Goal: Task Accomplishment & Management: Use online tool/utility

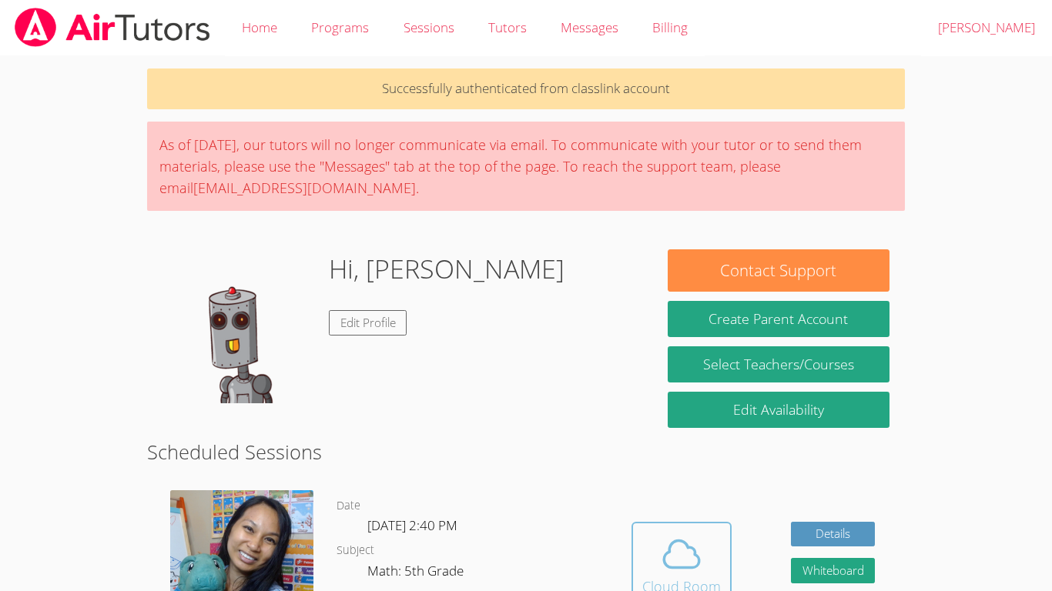
click at [538, 461] on button "Cloud Room" at bounding box center [681, 565] width 100 height 86
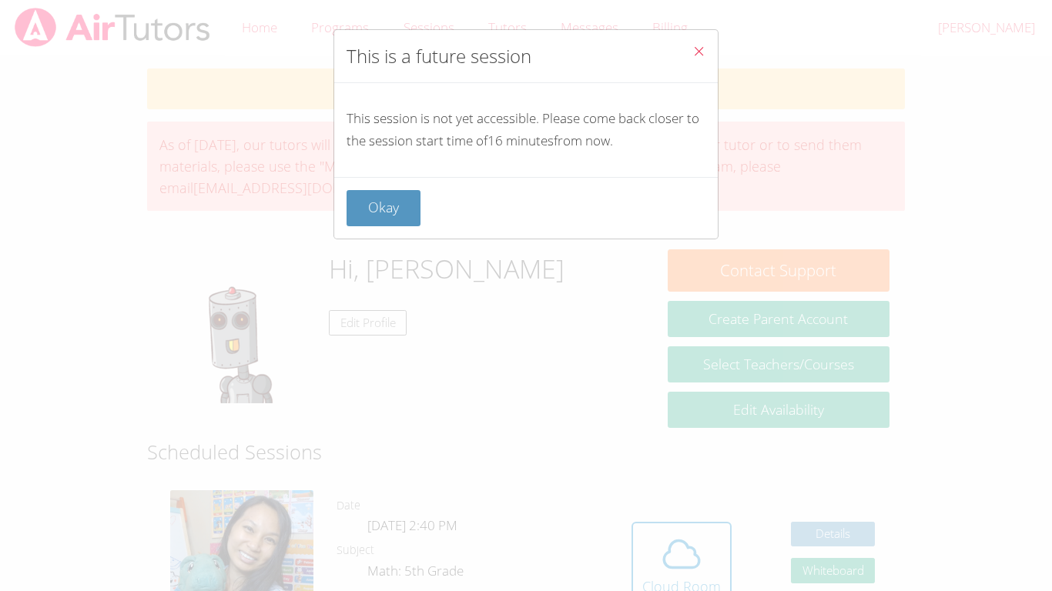
click at [538, 55] on icon "Close" at bounding box center [698, 51] width 13 height 13
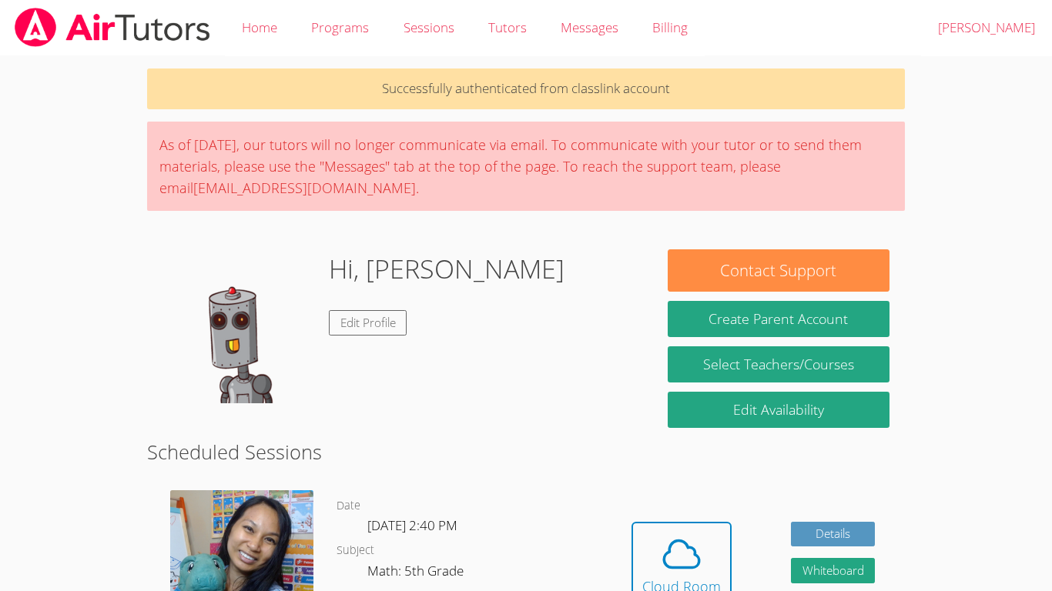
scroll to position [17, 0]
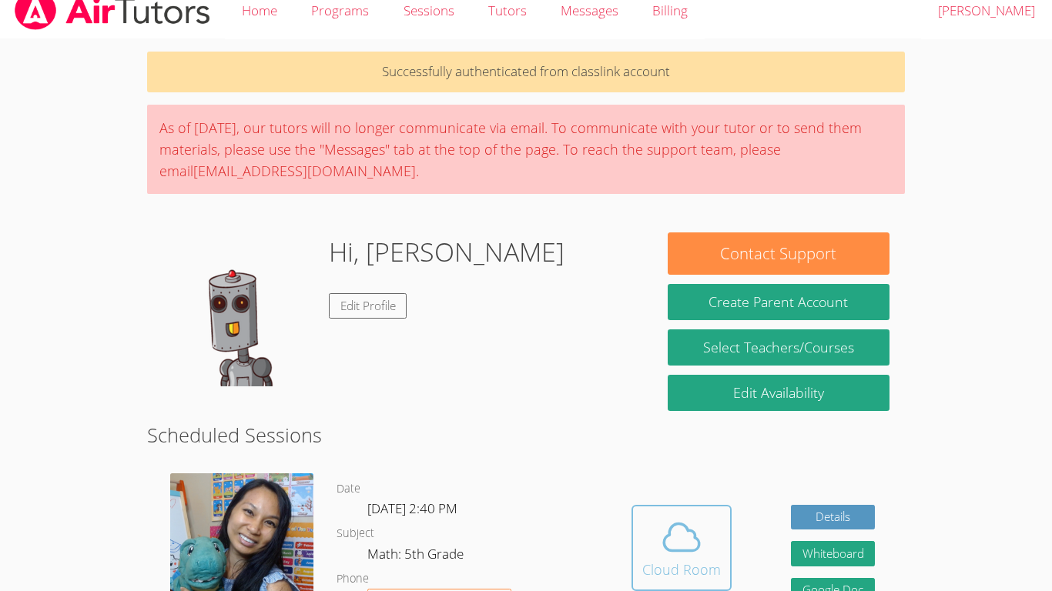
click at [538, 461] on icon at bounding box center [681, 537] width 35 height 27
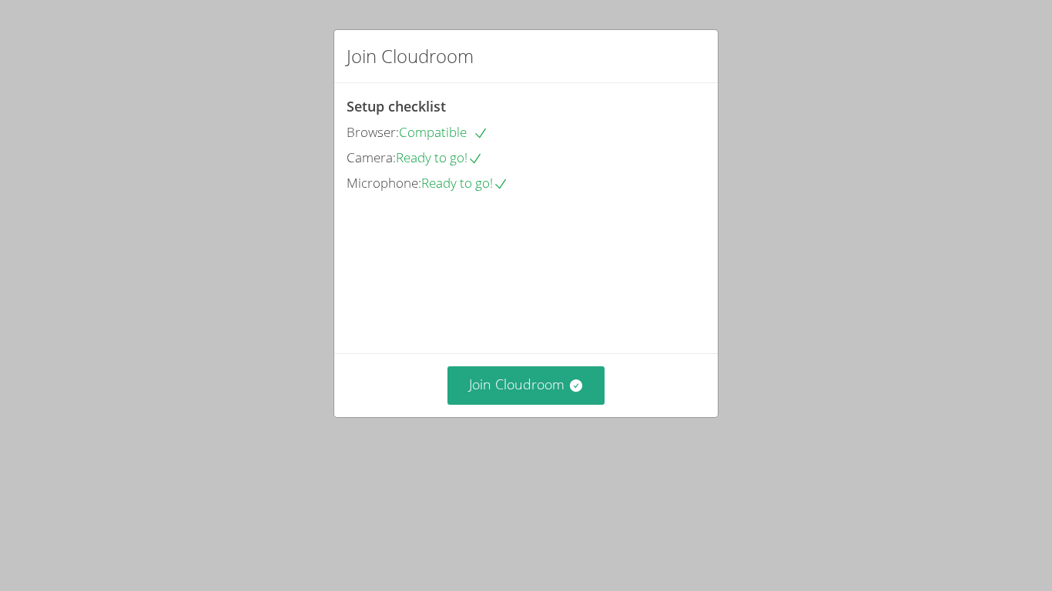
click at [1047, 258] on div "Join Cloudroom Setup checklist Browser: Compatible Camera: Ready to go! Microph…" at bounding box center [526, 295] width 1052 height 591
click at [1047, 257] on div "Join Cloudroom Setup checklist Browser: Compatible Camera: Ready to go! Microph…" at bounding box center [526, 295] width 1052 height 591
click at [524, 404] on button "Join Cloudroom" at bounding box center [526, 386] width 158 height 38
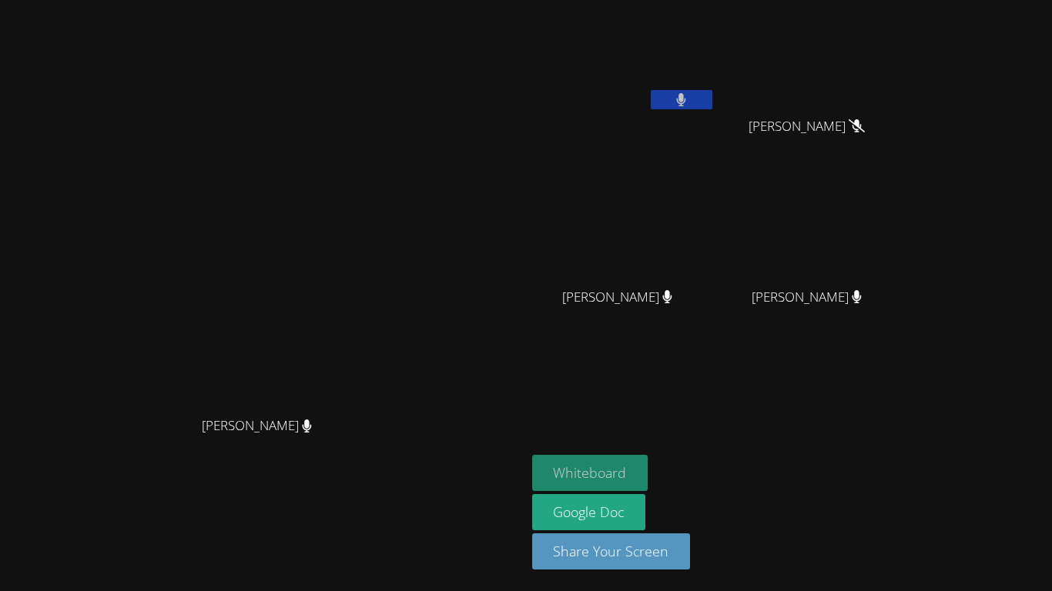
click at [620, 470] on button "Whiteboard" at bounding box center [590, 473] width 116 height 36
click at [689, 102] on icon at bounding box center [681, 99] width 16 height 13
click at [651, 90] on button at bounding box center [682, 99] width 62 height 19
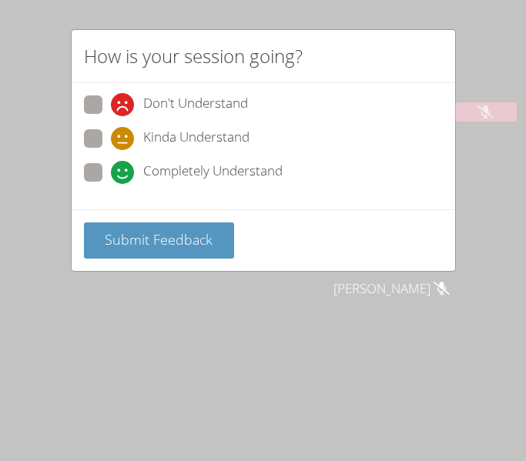
click at [133, 137] on icon at bounding box center [122, 138] width 23 height 23
click at [124, 137] on input "Kinda Understand" at bounding box center [117, 135] width 13 height 13
radio input "true"
click at [142, 216] on div "Submit Feedback" at bounding box center [264, 240] width 384 height 62
click at [170, 268] on div "Submit Feedback" at bounding box center [264, 240] width 384 height 62
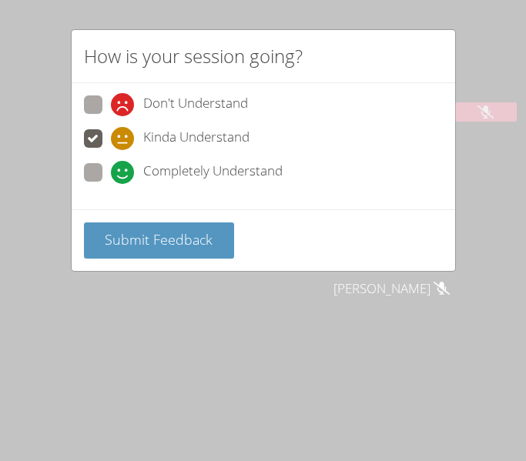
click at [166, 260] on div "Submit Feedback" at bounding box center [264, 240] width 384 height 62
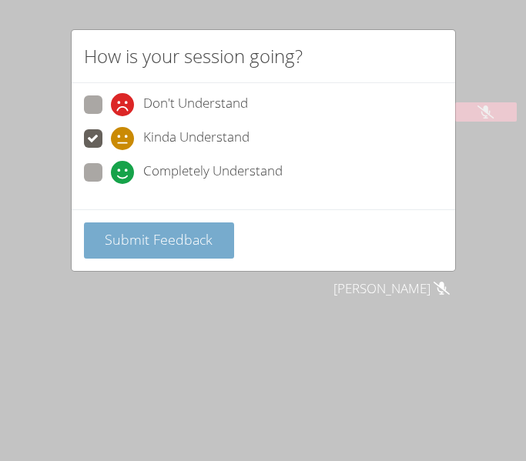
click at [152, 237] on span "Submit Feedback" at bounding box center [159, 239] width 108 height 18
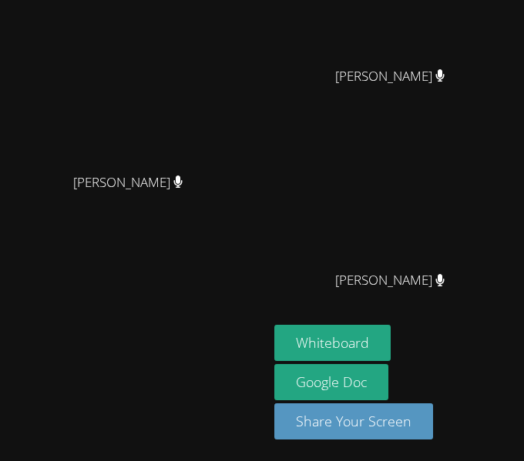
scroll to position [203, 0]
